Goal: Transaction & Acquisition: Subscribe to service/newsletter

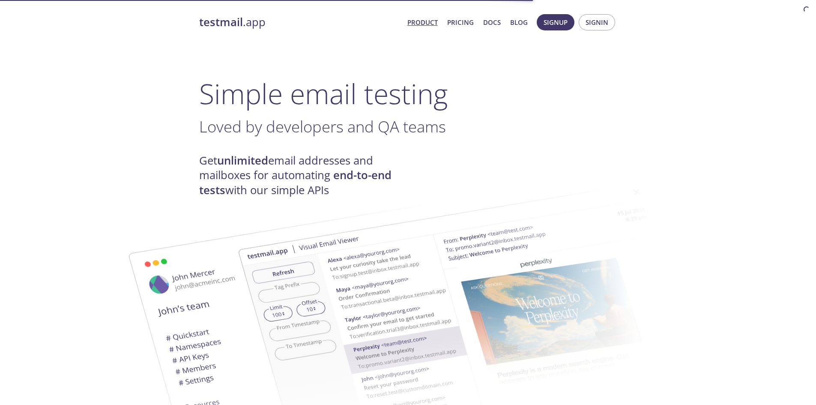
click at [313, 158] on h4 "Get unlimited email addresses and mailboxes for automating end-to-end tests wit…" at bounding box center [303, 175] width 209 height 44
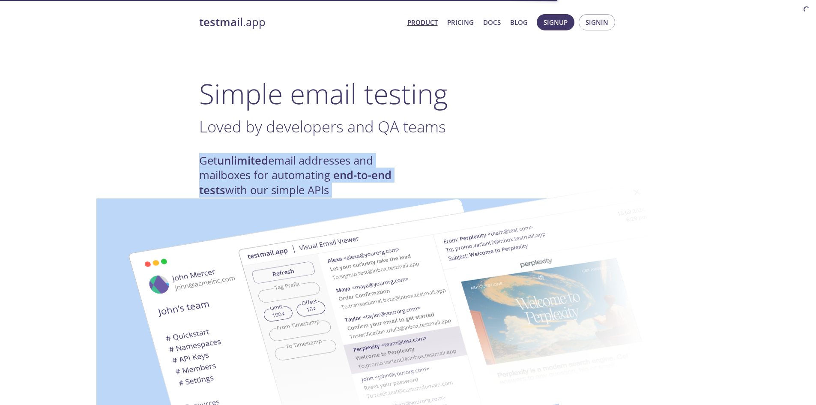
click at [313, 158] on h4 "Get unlimited email addresses and mailboxes for automating end-to-end tests wit…" at bounding box center [303, 175] width 209 height 44
click at [277, 166] on h4 "Get unlimited email addresses and mailboxes for automating end-to-end tests wit…" at bounding box center [303, 175] width 209 height 44
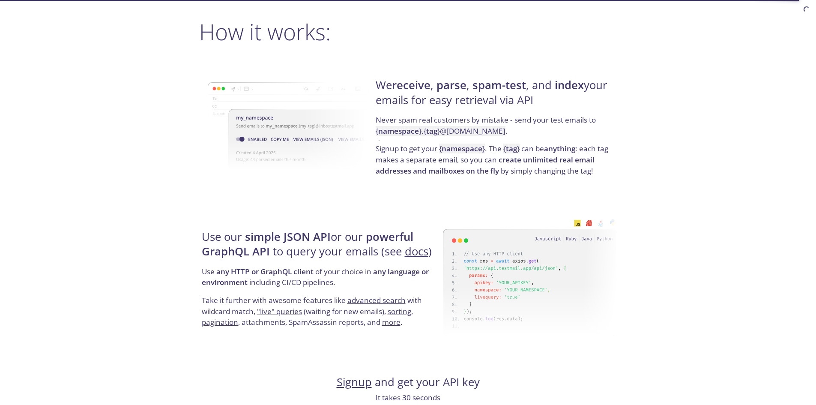
scroll to position [622, 0]
click at [413, 91] on strong "receive" at bounding box center [411, 84] width 39 height 15
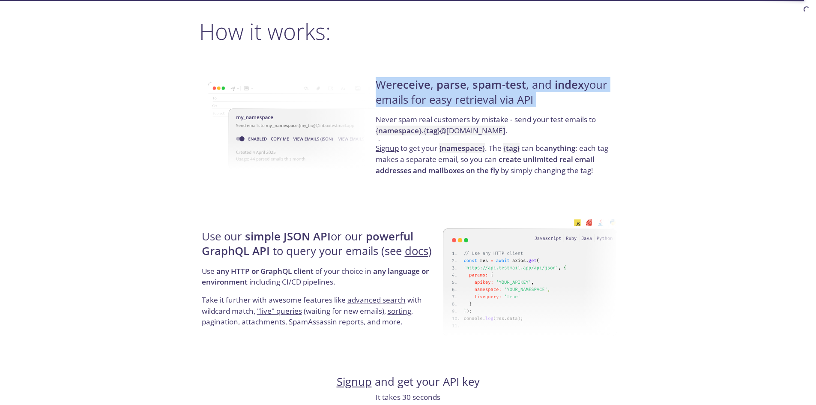
click at [413, 91] on strong "receive" at bounding box center [411, 84] width 39 height 15
click at [418, 93] on h4 "We receive , parse , spam-test , and index your emails for easy retrieval via A…" at bounding box center [494, 95] width 238 height 36
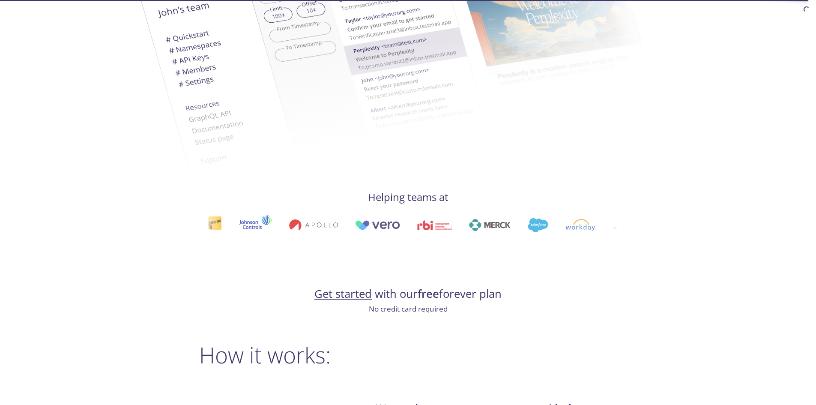
scroll to position [0, 0]
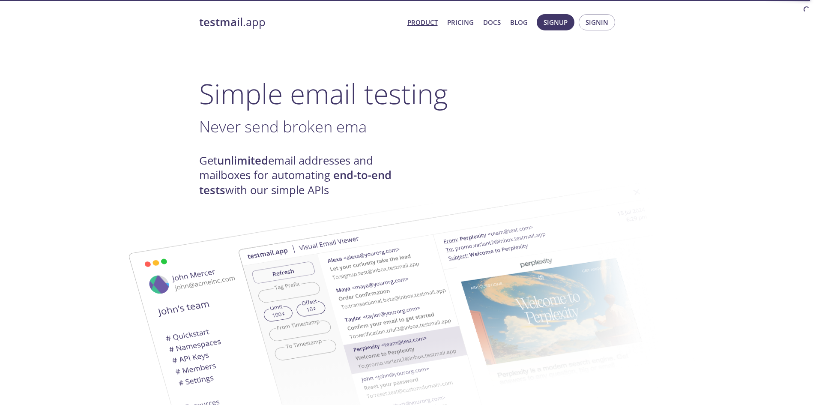
click at [386, 81] on h1 "Simple email testing" at bounding box center [408, 93] width 418 height 33
click at [455, 18] on link "Pricing" at bounding box center [460, 22] width 27 height 11
